Goal: Information Seeking & Learning: Compare options

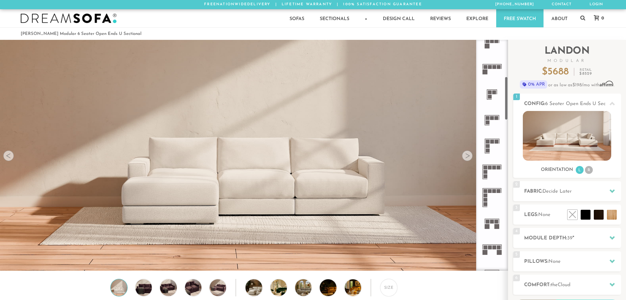
scroll to position [197, 0]
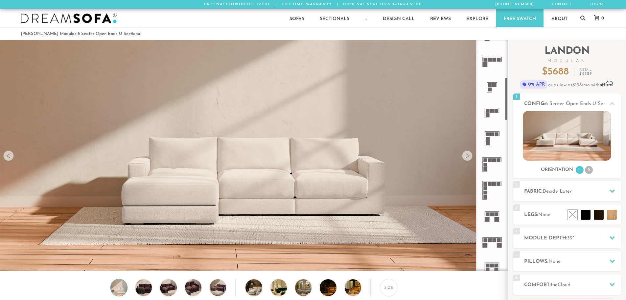
click at [495, 237] on rect at bounding box center [492, 237] width 19 height 1
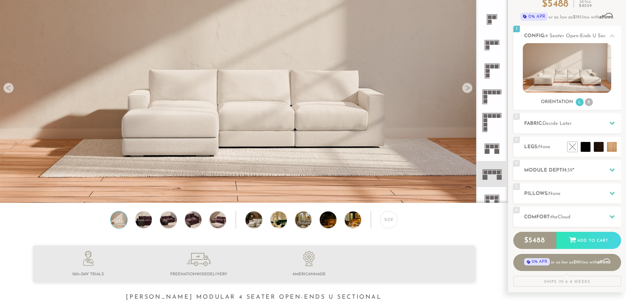
scroll to position [66, 0]
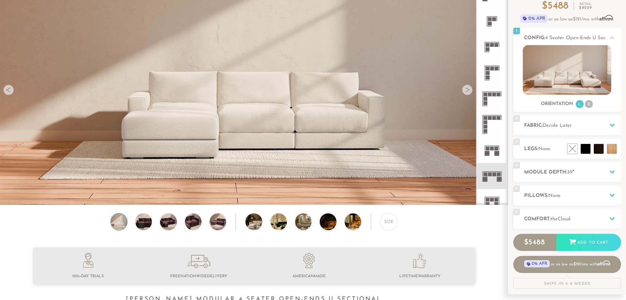
click at [468, 88] on div at bounding box center [467, 90] width 11 height 11
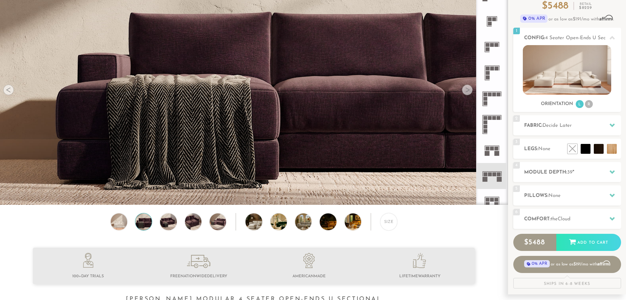
click at [468, 88] on div at bounding box center [467, 90] width 11 height 11
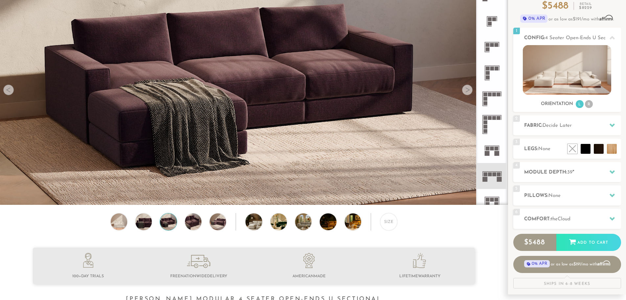
click at [468, 88] on div at bounding box center [467, 90] width 11 height 11
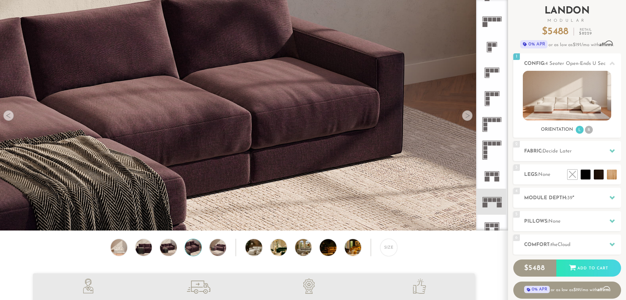
scroll to position [0, 0]
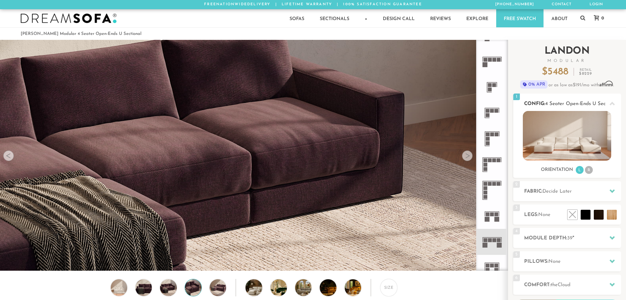
click at [560, 149] on img at bounding box center [567, 136] width 88 height 50
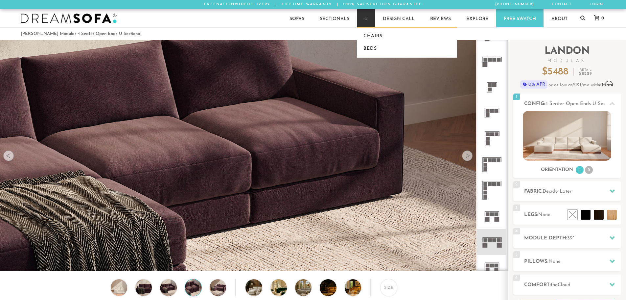
click at [365, 17] on link "+" at bounding box center [366, 18] width 18 height 18
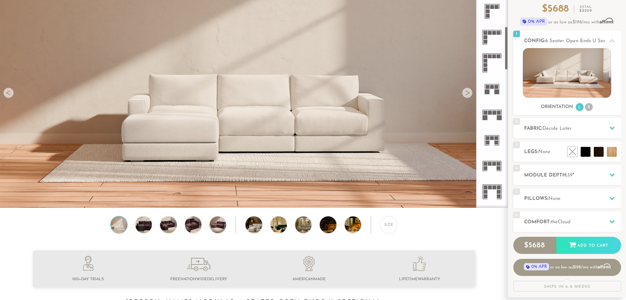
scroll to position [263, 0]
click at [491, 111] on rect at bounding box center [490, 112] width 4 height 4
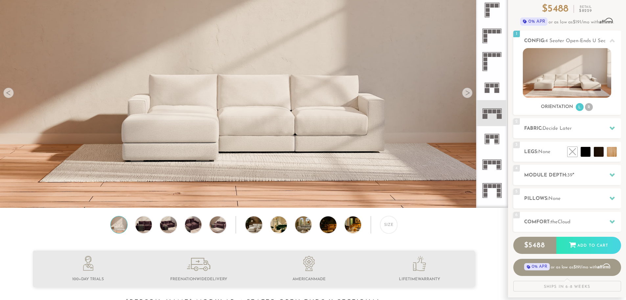
click at [492, 136] on rect at bounding box center [493, 137] width 4 height 4
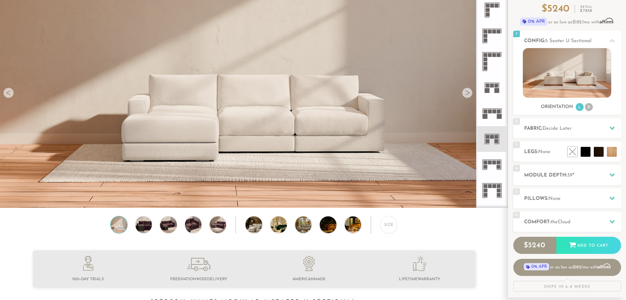
click at [491, 112] on rect at bounding box center [490, 112] width 4 height 4
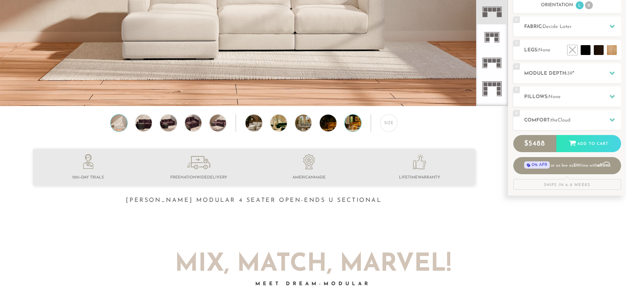
scroll to position [162, 0]
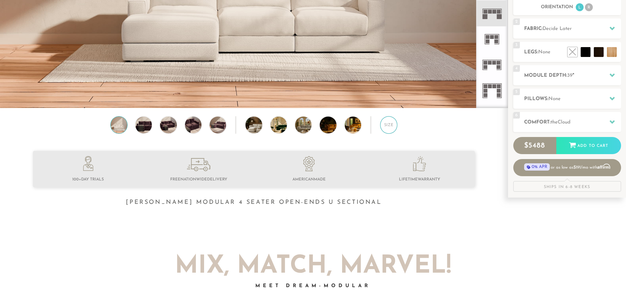
click at [392, 122] on div "Size" at bounding box center [388, 124] width 17 height 17
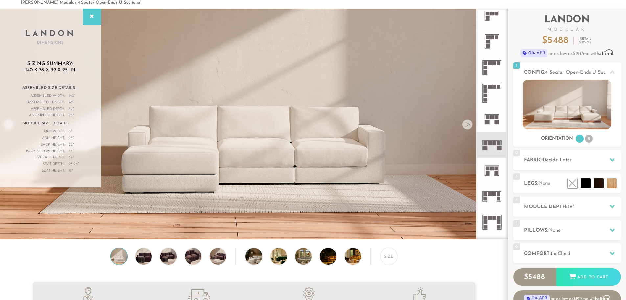
scroll to position [31, 0]
click at [493, 122] on icon at bounding box center [492, 119] width 26 height 26
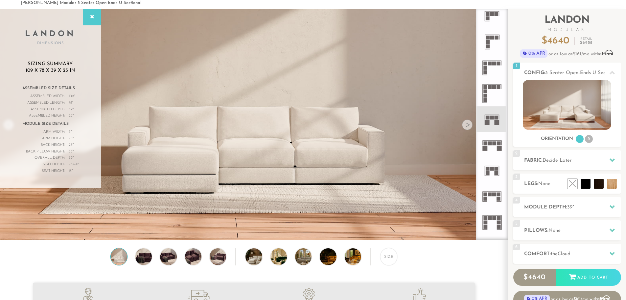
click at [491, 193] on rect at bounding box center [490, 194] width 4 height 4
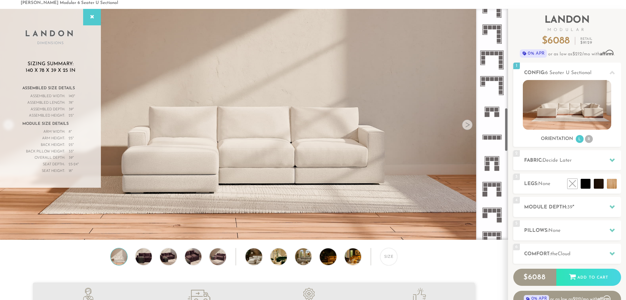
scroll to position [529, 0]
click at [492, 184] on icon at bounding box center [492, 188] width 26 height 26
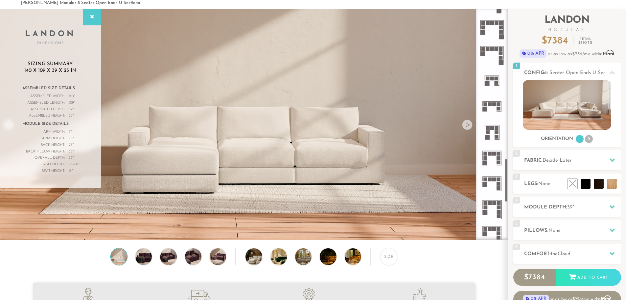
scroll to position [792, 0]
click at [494, 104] on rect at bounding box center [495, 103] width 4 height 4
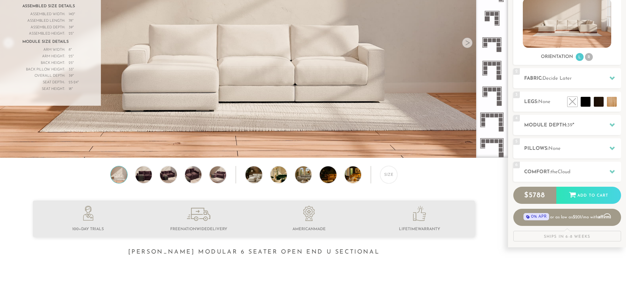
scroll to position [130, 0]
